Goal: Navigation & Orientation: Find specific page/section

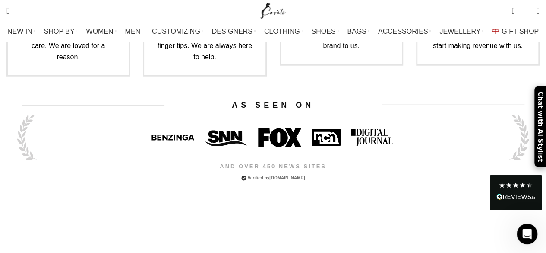
scroll to position [2735, 0]
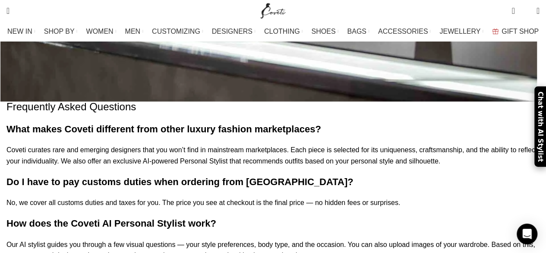
scroll to position [1166, 0]
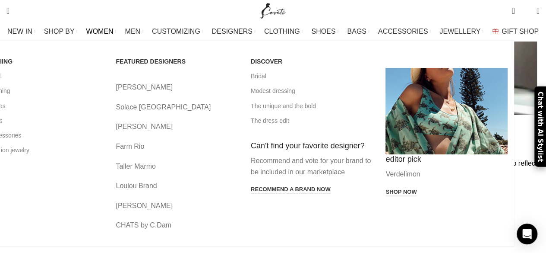
click at [114, 29] on span "WOMEN" at bounding box center [99, 31] width 27 height 8
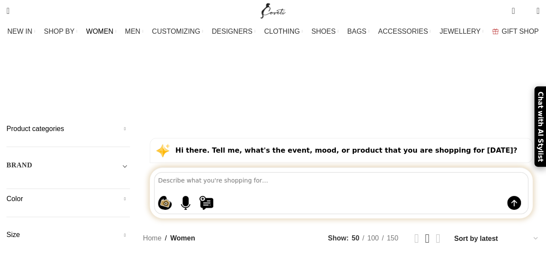
scroll to position [81, 0]
